Goal: Register for event/course

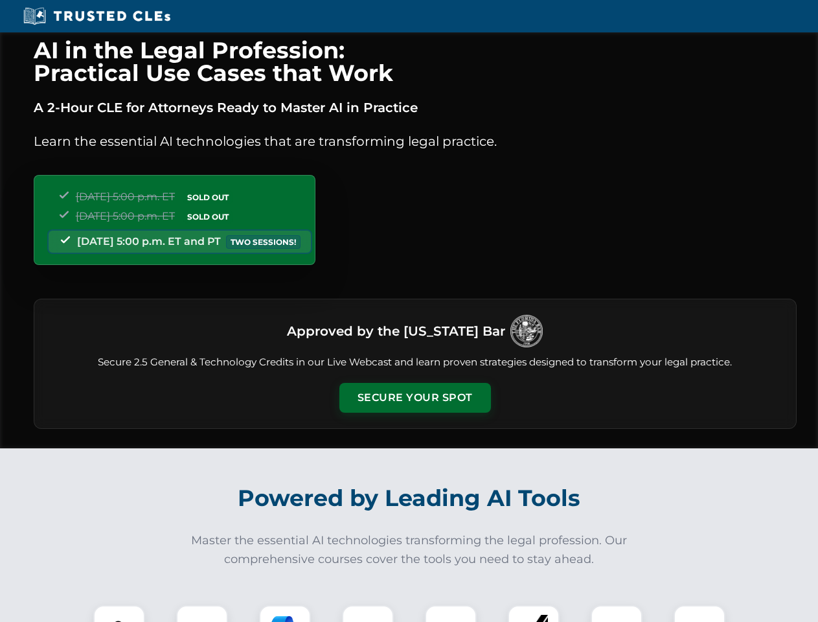
click at [415, 398] on button "Secure Your Spot" at bounding box center [415, 398] width 152 height 30
click at [119, 613] on img at bounding box center [119, 631] width 38 height 38
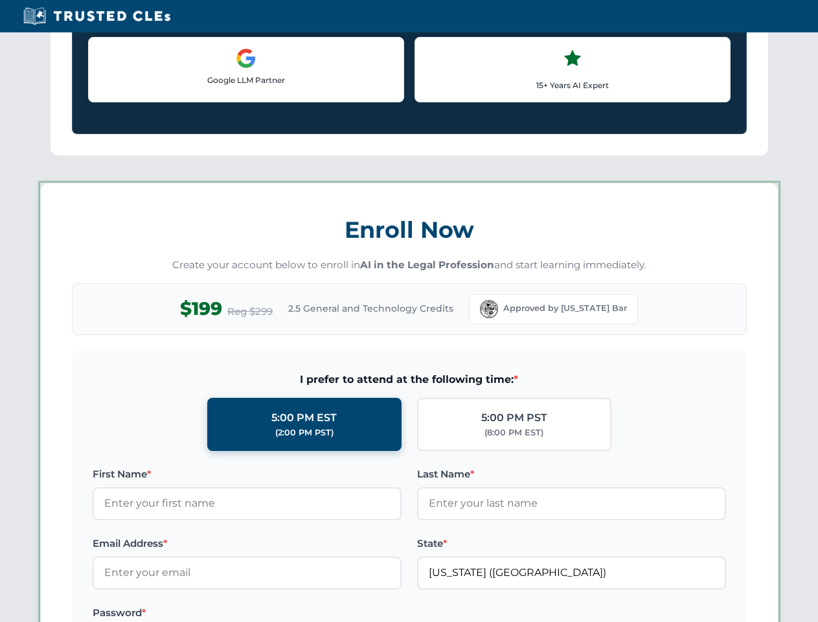
click at [285, 613] on label "Password *" at bounding box center [247, 613] width 309 height 16
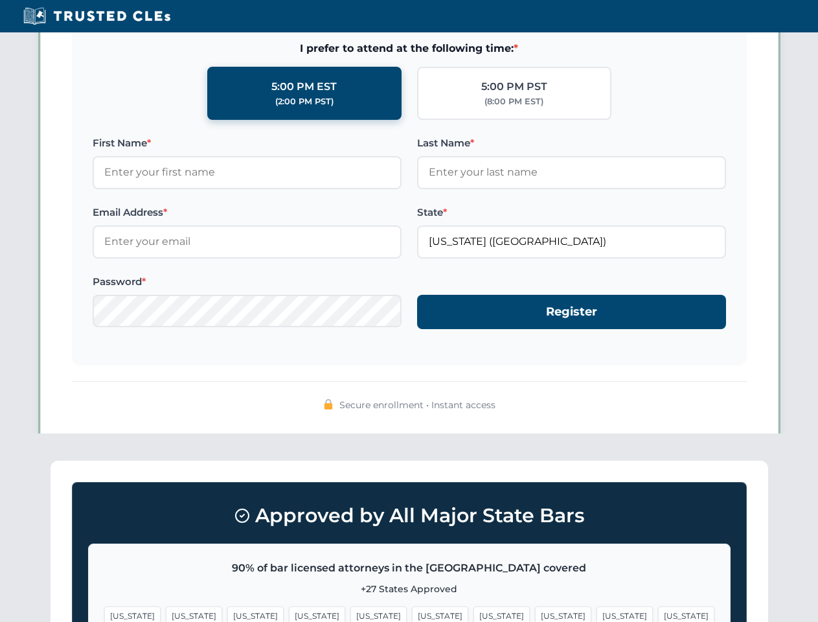
click at [597, 613] on span "[US_STATE]" at bounding box center [625, 615] width 56 height 19
